Goal: Task Accomplishment & Management: Use online tool/utility

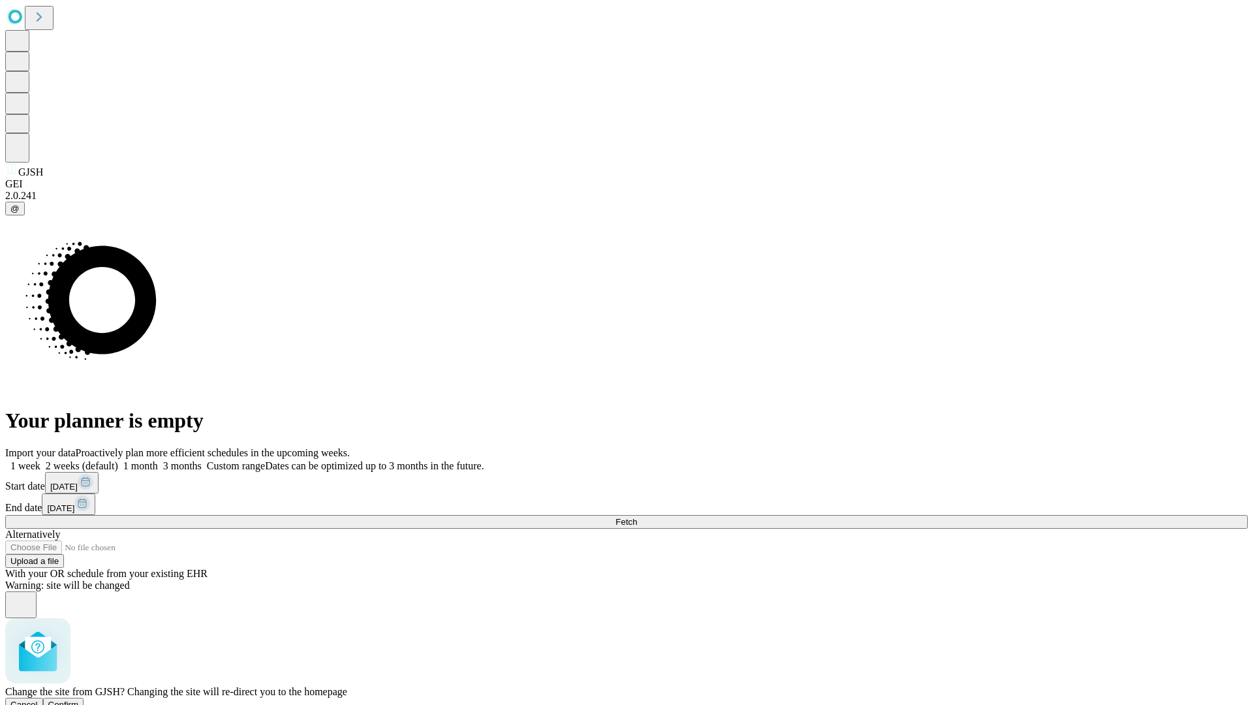
click at [79, 700] on span "Confirm" at bounding box center [63, 705] width 31 height 10
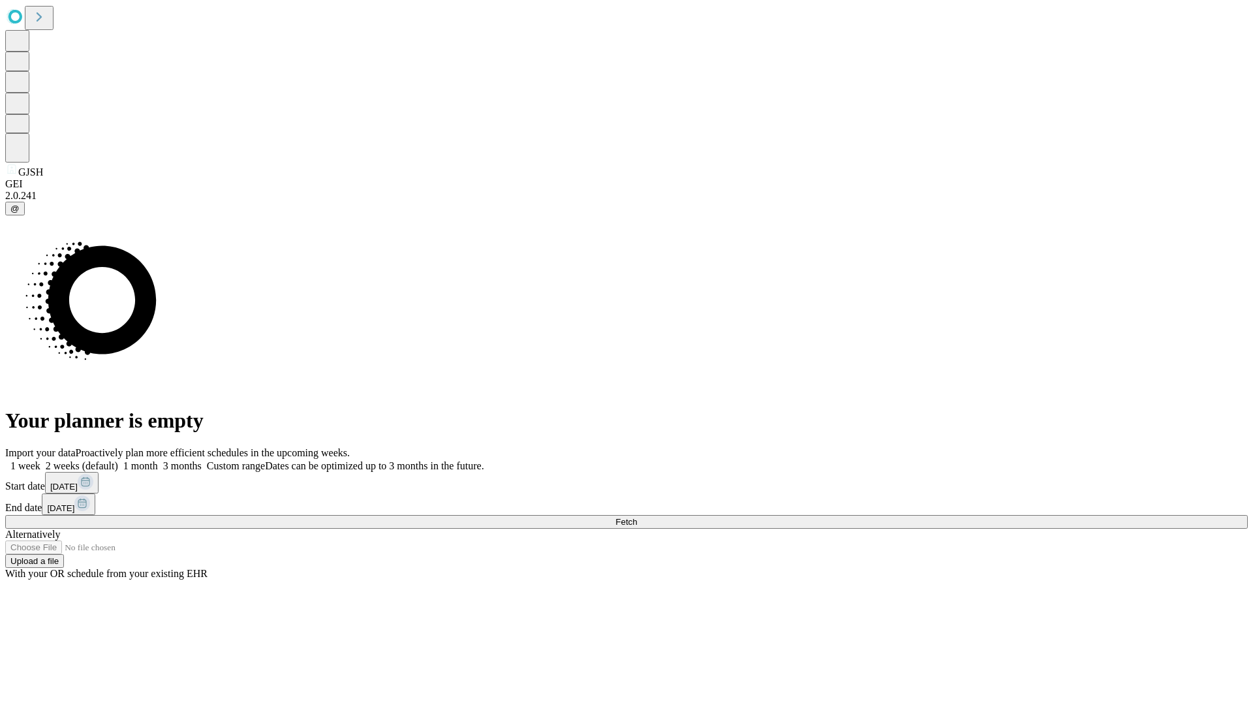
click at [118, 460] on label "2 weeks (default)" at bounding box center [79, 465] width 78 height 11
click at [637, 517] on span "Fetch" at bounding box center [627, 522] width 22 height 10
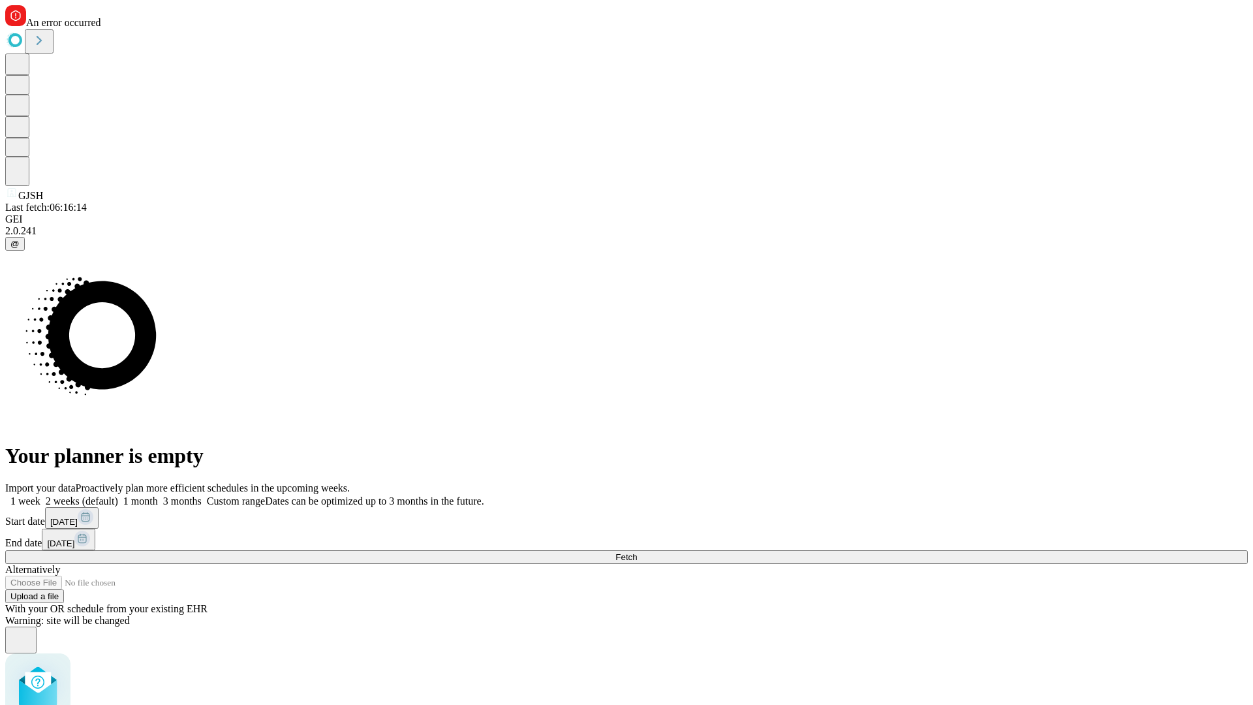
click at [118, 495] on label "2 weeks (default)" at bounding box center [79, 500] width 78 height 11
click at [637, 552] on span "Fetch" at bounding box center [627, 557] width 22 height 10
click at [118, 495] on label "2 weeks (default)" at bounding box center [79, 500] width 78 height 11
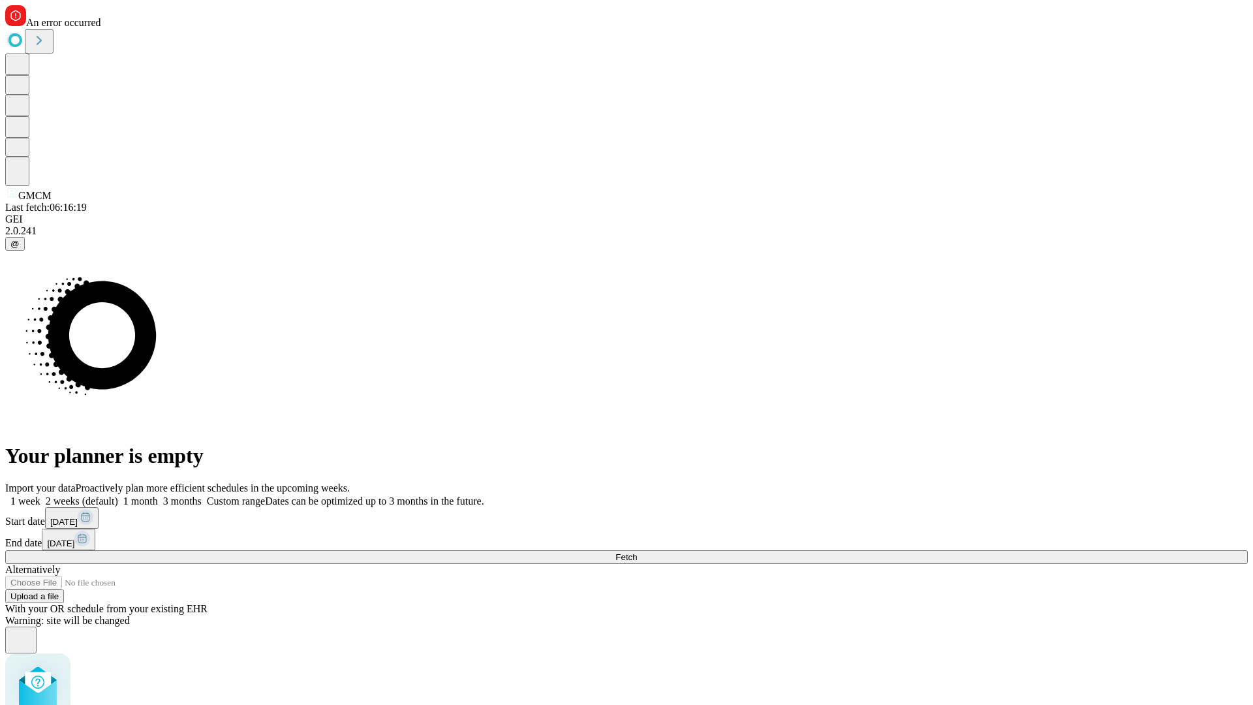
click at [637, 552] on span "Fetch" at bounding box center [627, 557] width 22 height 10
click at [118, 495] on label "2 weeks (default)" at bounding box center [79, 500] width 78 height 11
click at [637, 552] on span "Fetch" at bounding box center [627, 557] width 22 height 10
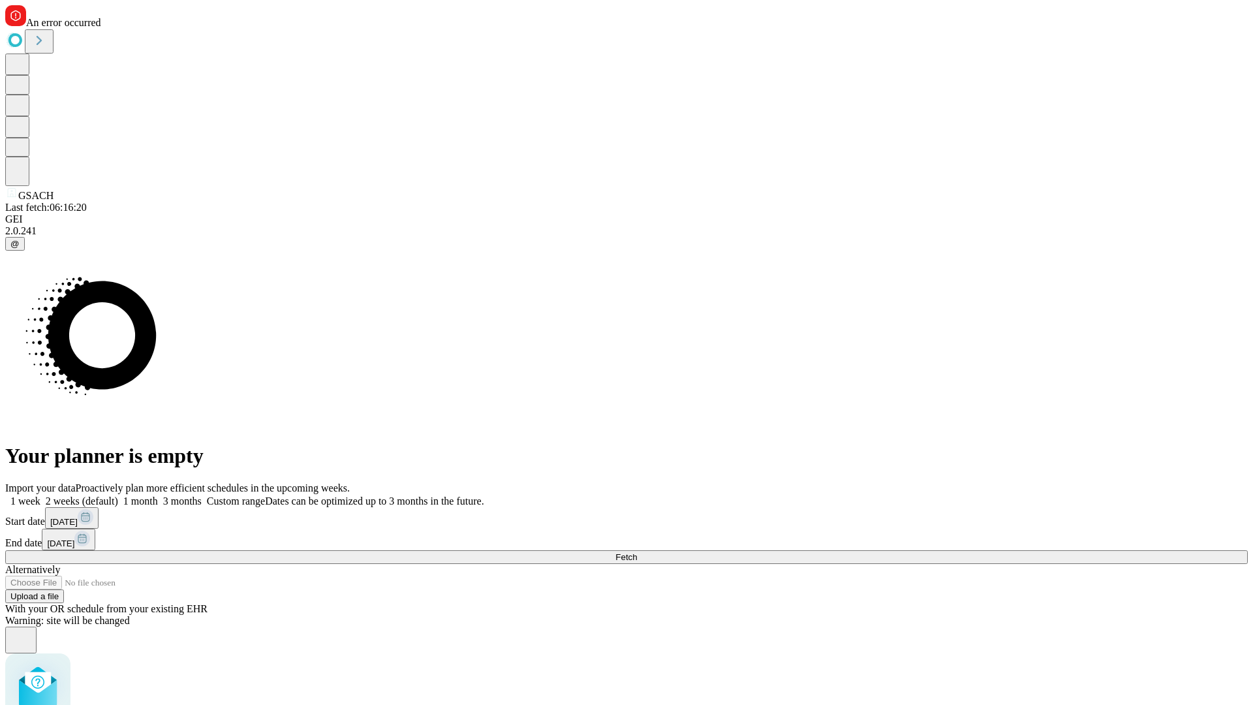
click at [118, 495] on label "2 weeks (default)" at bounding box center [79, 500] width 78 height 11
click at [637, 552] on span "Fetch" at bounding box center [627, 557] width 22 height 10
click at [118, 495] on label "2 weeks (default)" at bounding box center [79, 500] width 78 height 11
click at [637, 552] on span "Fetch" at bounding box center [627, 557] width 22 height 10
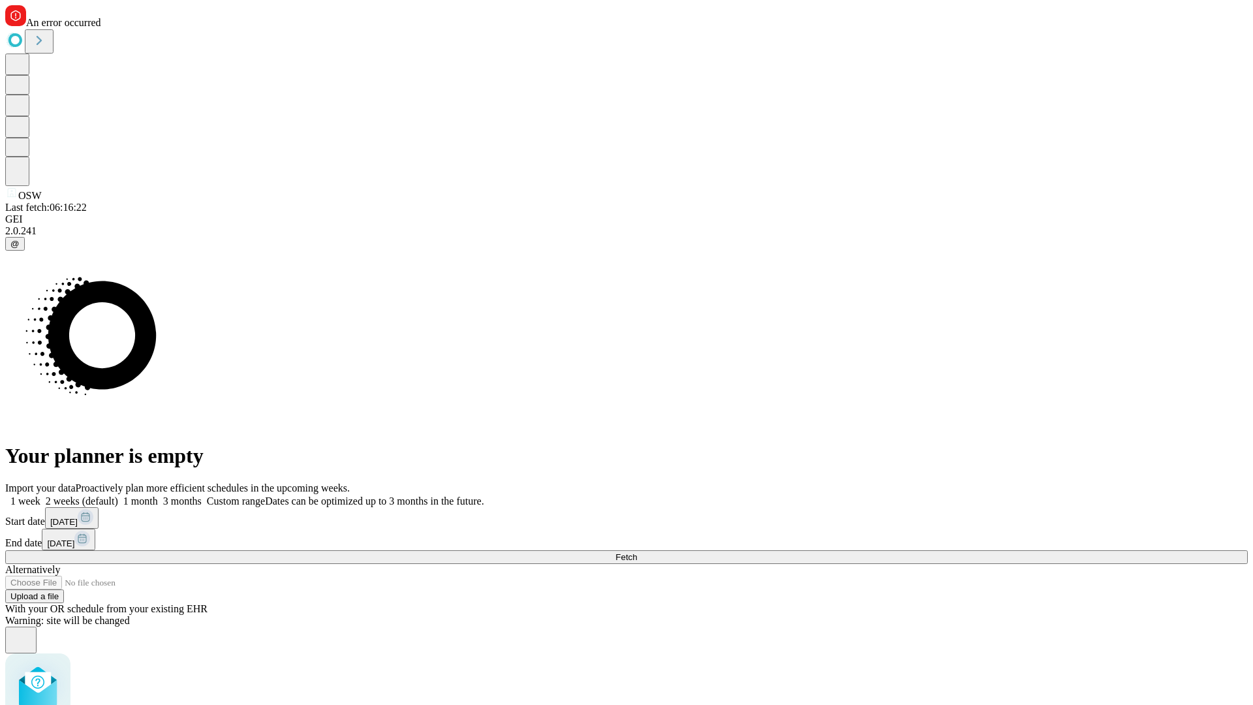
click at [118, 495] on label "2 weeks (default)" at bounding box center [79, 500] width 78 height 11
click at [637, 552] on span "Fetch" at bounding box center [627, 557] width 22 height 10
click at [118, 495] on label "2 weeks (default)" at bounding box center [79, 500] width 78 height 11
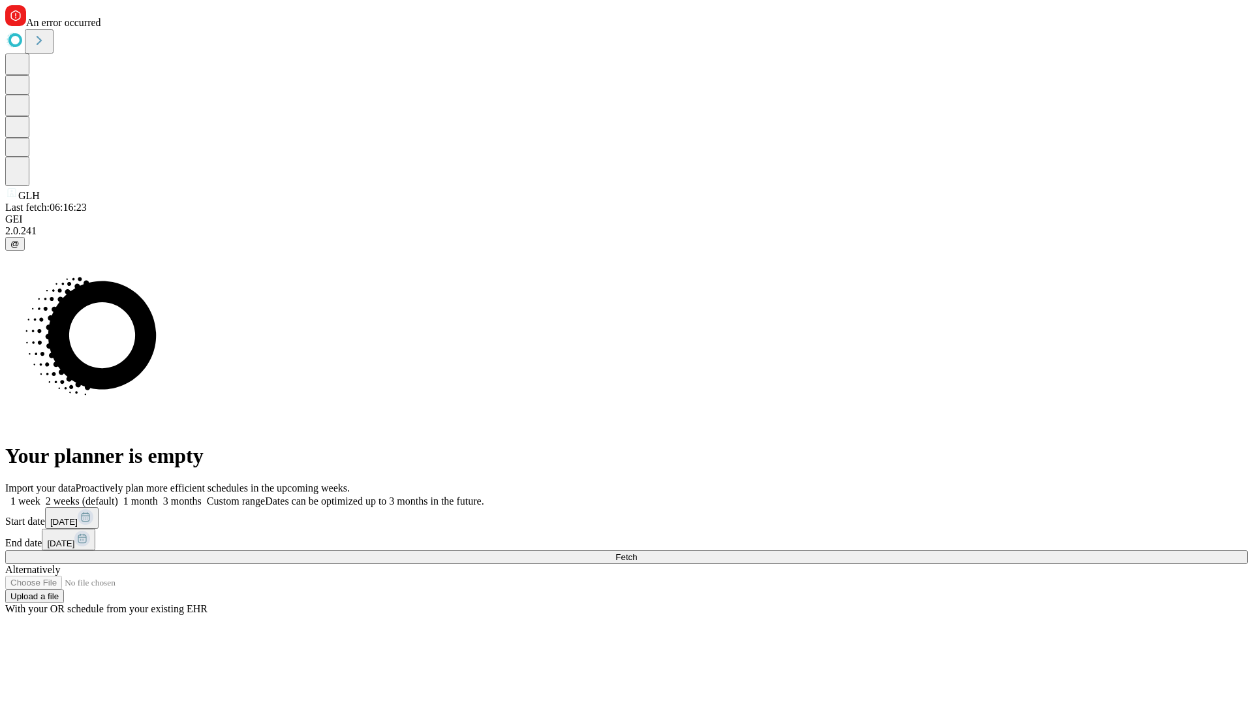
click at [637, 552] on span "Fetch" at bounding box center [627, 557] width 22 height 10
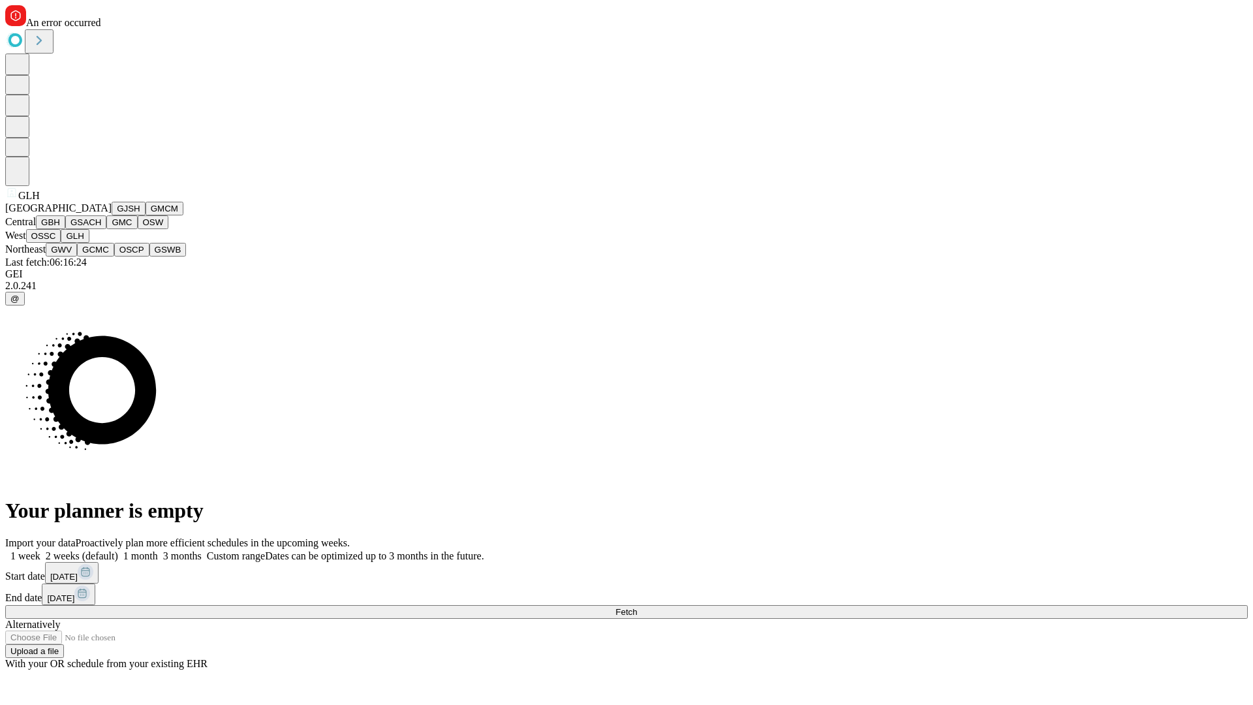
click at [77, 257] on button "GWV" at bounding box center [61, 250] width 31 height 14
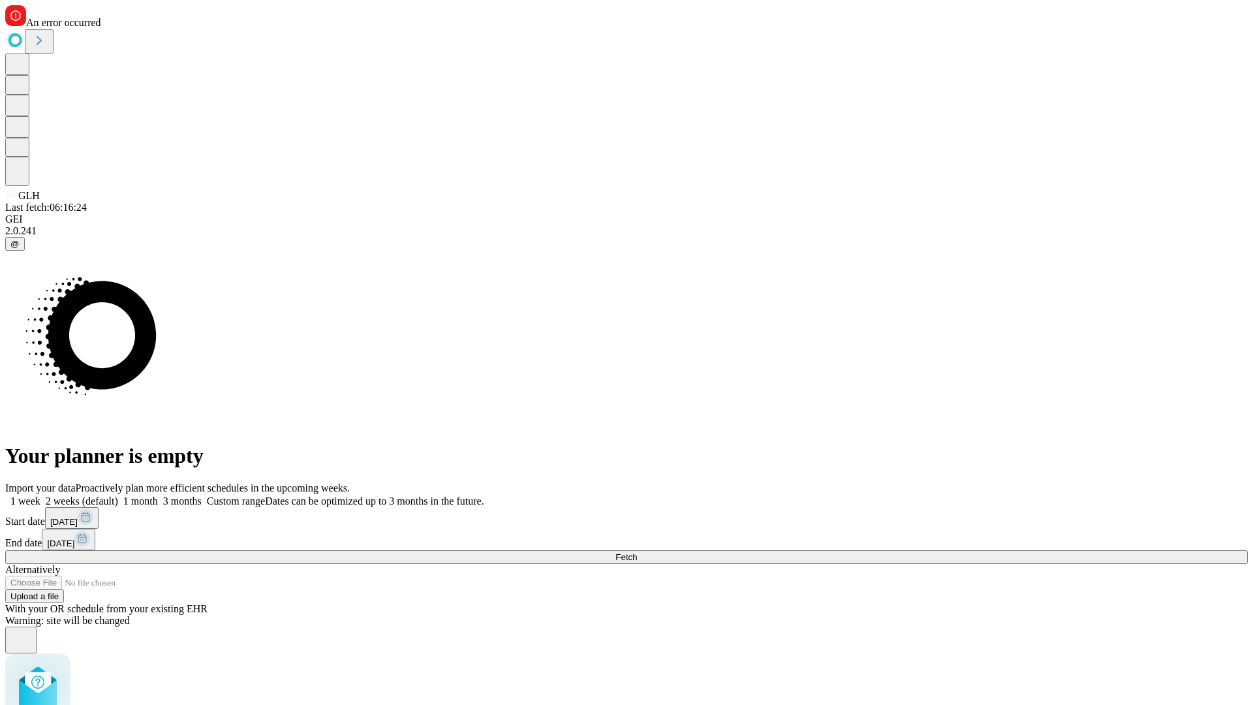
click at [118, 495] on label "2 weeks (default)" at bounding box center [79, 500] width 78 height 11
click at [637, 552] on span "Fetch" at bounding box center [627, 557] width 22 height 10
click at [118, 495] on label "2 weeks (default)" at bounding box center [79, 500] width 78 height 11
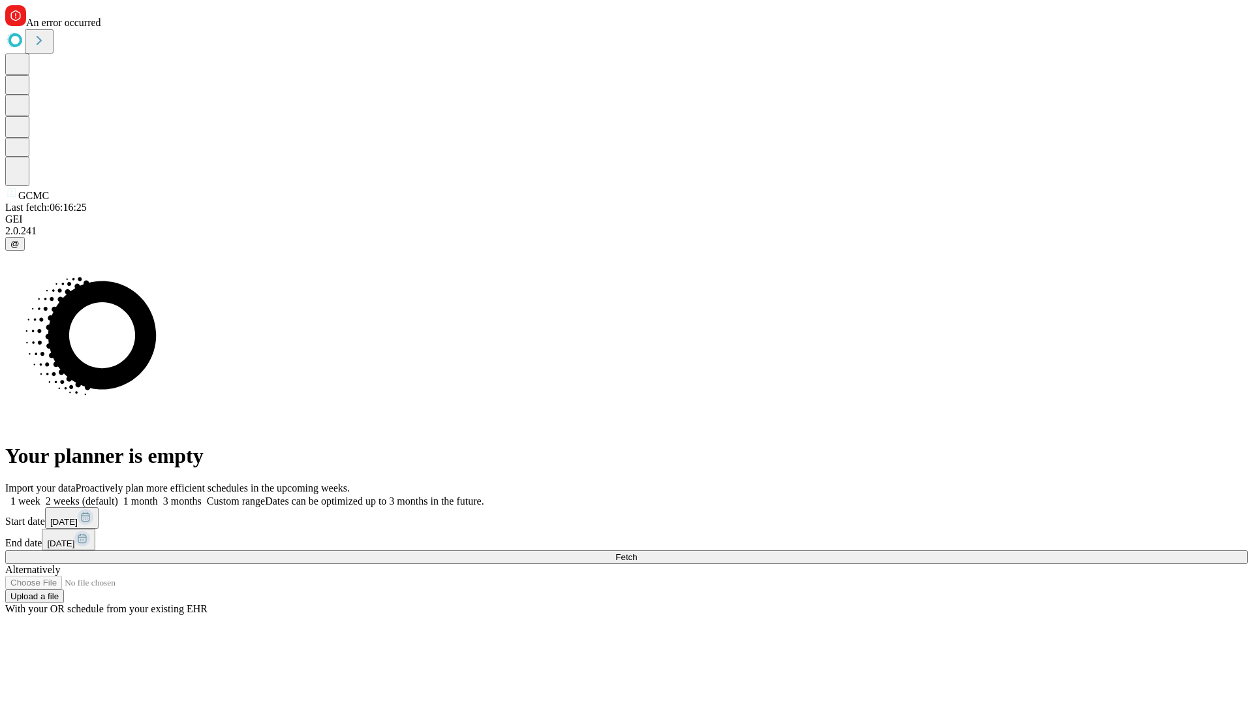
click at [637, 552] on span "Fetch" at bounding box center [627, 557] width 22 height 10
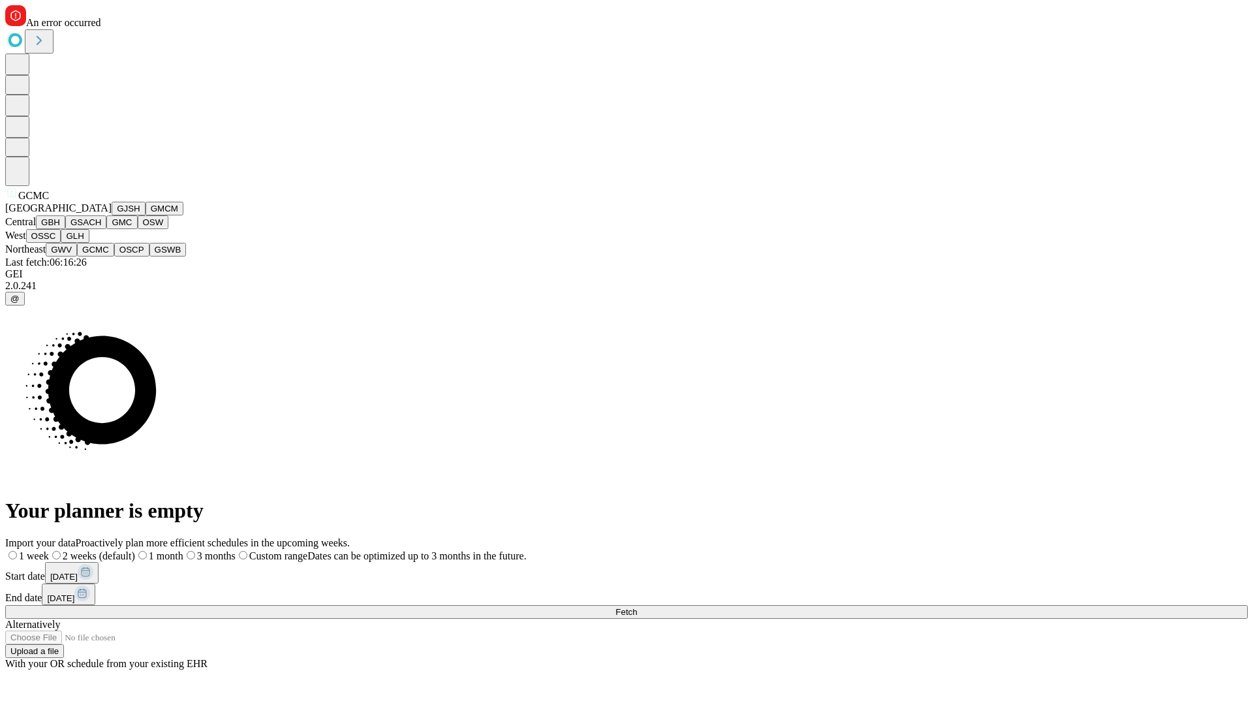
click at [114, 257] on button "OSCP" at bounding box center [131, 250] width 35 height 14
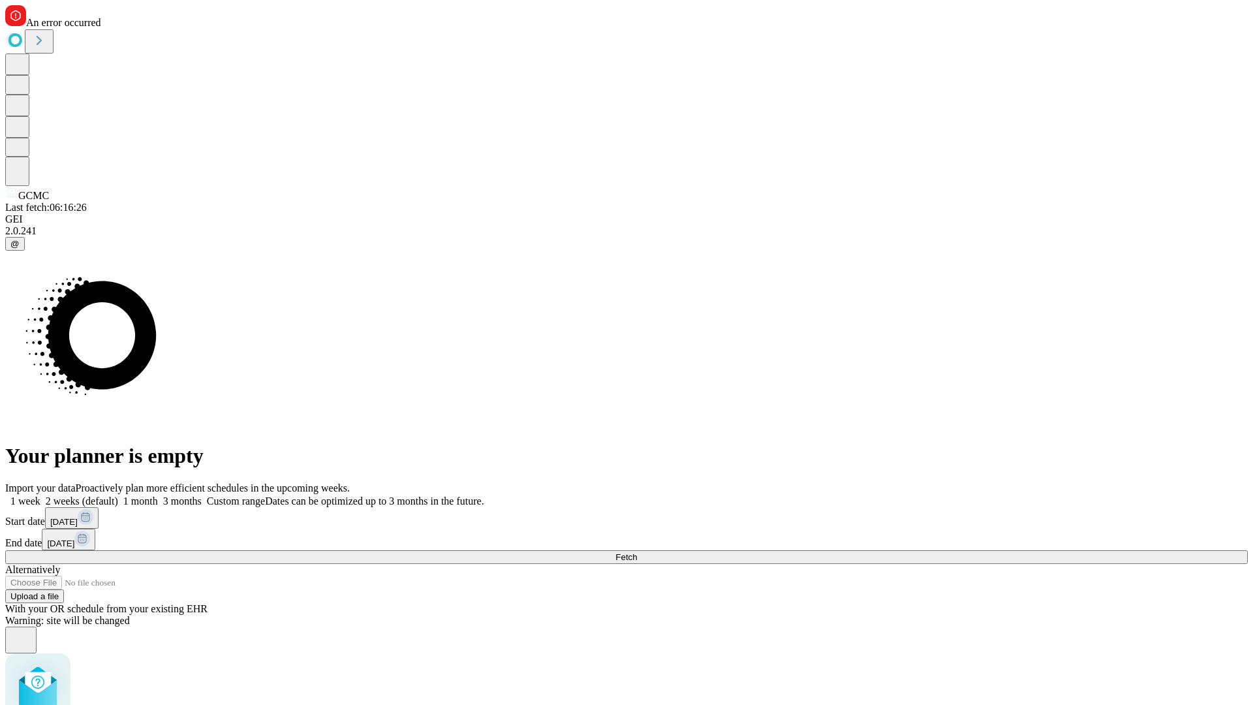
click at [118, 495] on label "2 weeks (default)" at bounding box center [79, 500] width 78 height 11
click at [637, 552] on span "Fetch" at bounding box center [627, 557] width 22 height 10
